Goal: Information Seeking & Learning: Learn about a topic

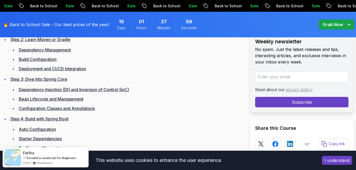
scroll to position [915, 0]
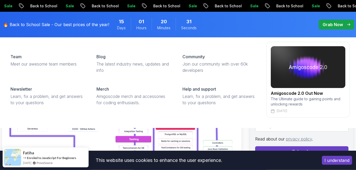
scroll to position [0, 0]
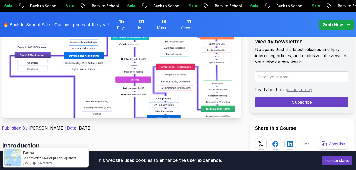
scroll to position [136, 0]
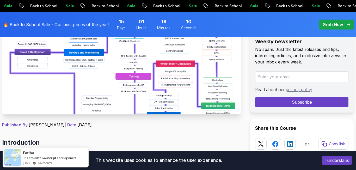
click at [136, 71] on img at bounding box center [121, 55] width 239 height 117
click at [180, 77] on img at bounding box center [121, 55] width 239 height 117
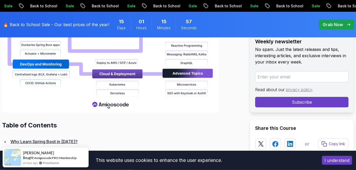
scroll to position [623, 0]
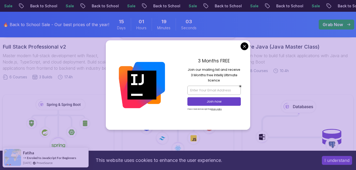
scroll to position [210, 0]
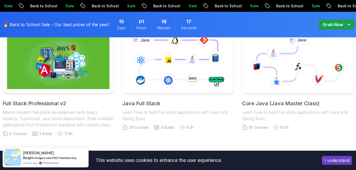
scroll to position [151, 0]
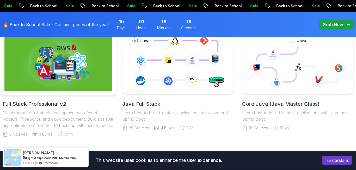
click at [92, 56] on img at bounding box center [58, 61] width 108 height 59
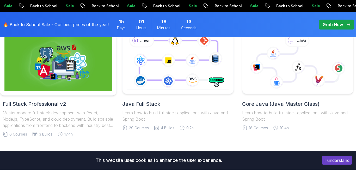
click at [92, 56] on img at bounding box center [58, 61] width 108 height 59
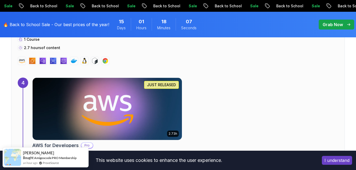
scroll to position [936, 0]
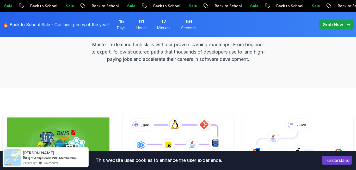
scroll to position [140, 0]
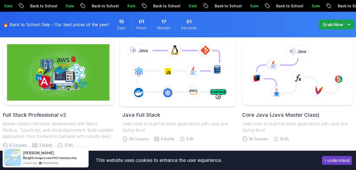
click at [180, 61] on icon at bounding box center [178, 72] width 110 height 61
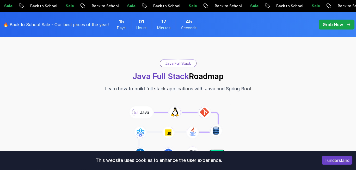
scroll to position [67, 0]
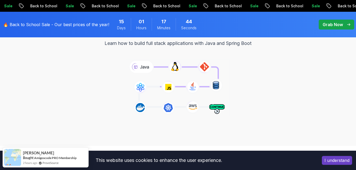
click at [191, 78] on icon at bounding box center [178, 87] width 106 height 59
drag, startPoint x: 191, startPoint y: 78, endPoint x: 267, endPoint y: 93, distance: 77.9
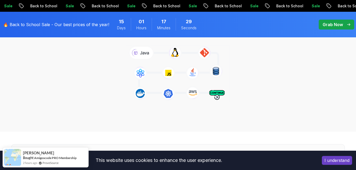
scroll to position [83, 0]
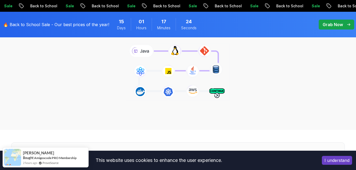
drag, startPoint x: 190, startPoint y: 67, endPoint x: 100, endPoint y: 125, distance: 107.9
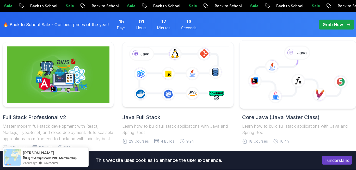
scroll to position [137, 0]
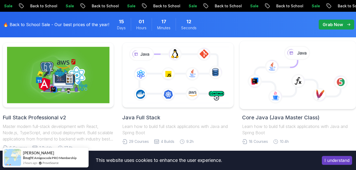
click at [287, 68] on icon at bounding box center [298, 78] width 86 height 36
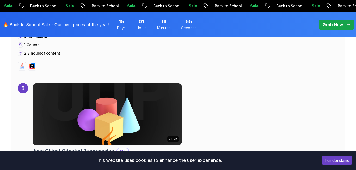
scroll to position [1083, 0]
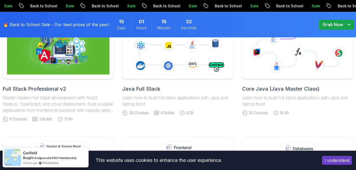
scroll to position [138, 0]
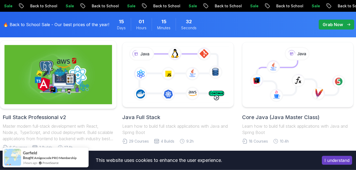
click at [64, 83] on img at bounding box center [58, 74] width 108 height 59
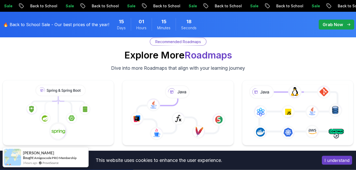
scroll to position [1629, 0]
click at [180, 43] on p "Recommended Roadmaps" at bounding box center [178, 41] width 46 height 5
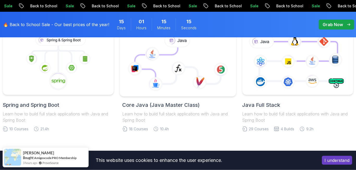
scroll to position [1681, 0]
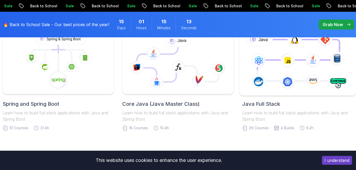
click at [267, 80] on icon at bounding box center [298, 61] width 110 height 61
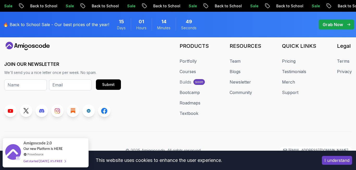
scroll to position [4036, 0]
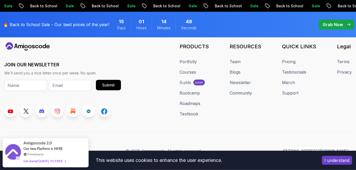
drag, startPoint x: 180, startPoint y: 91, endPoint x: 159, endPoint y: 100, distance: 22.9
click at [190, 100] on link "Roadmaps" at bounding box center [190, 103] width 21 height 6
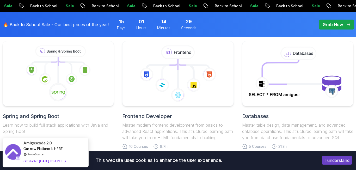
scroll to position [246, 0]
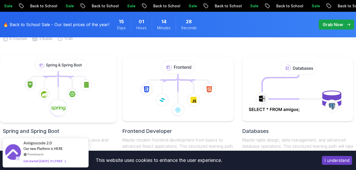
click at [48, 81] on icon at bounding box center [51, 81] width 14 height 15
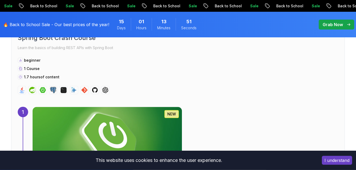
scroll to position [362, 0]
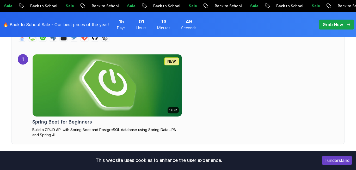
click at [130, 101] on img at bounding box center [107, 85] width 157 height 65
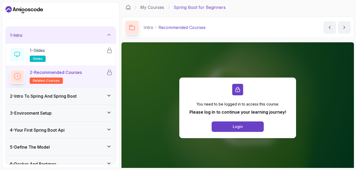
click at [95, 100] on div "2 - Intro To Spring And Spring Boot" at bounding box center [61, 96] width 110 height 17
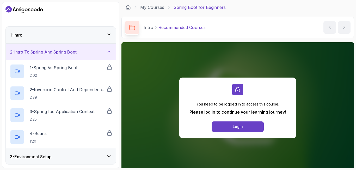
click at [105, 35] on div "1 - Intro" at bounding box center [61, 35] width 102 height 6
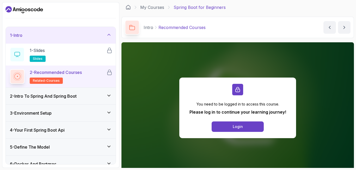
click at [52, 80] on span "related-courses" at bounding box center [46, 80] width 27 height 4
